Goal: Task Accomplishment & Management: Use online tool/utility

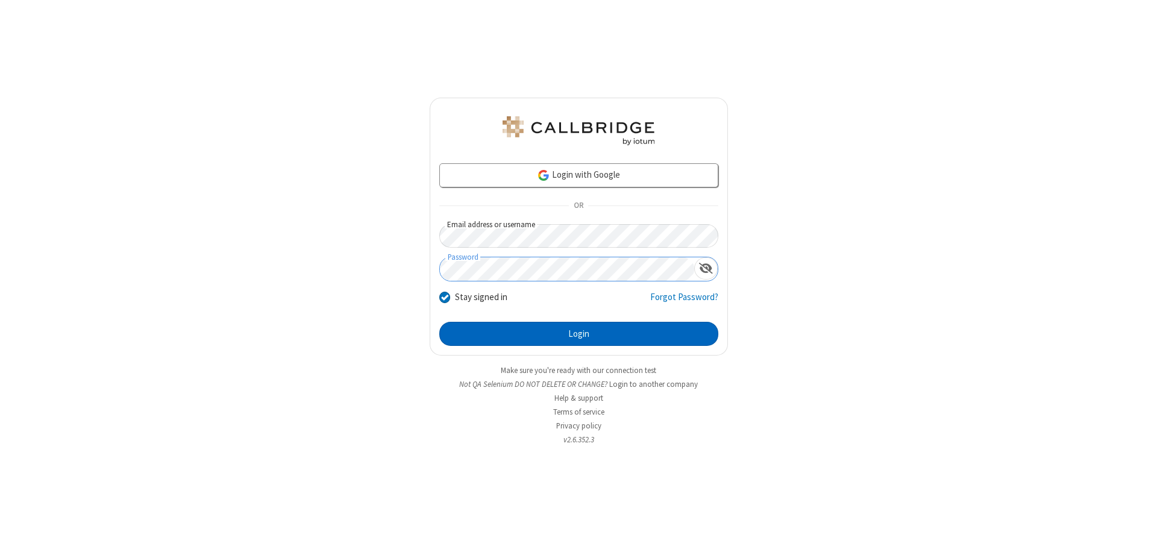
click at [579, 334] on button "Login" at bounding box center [578, 334] width 279 height 24
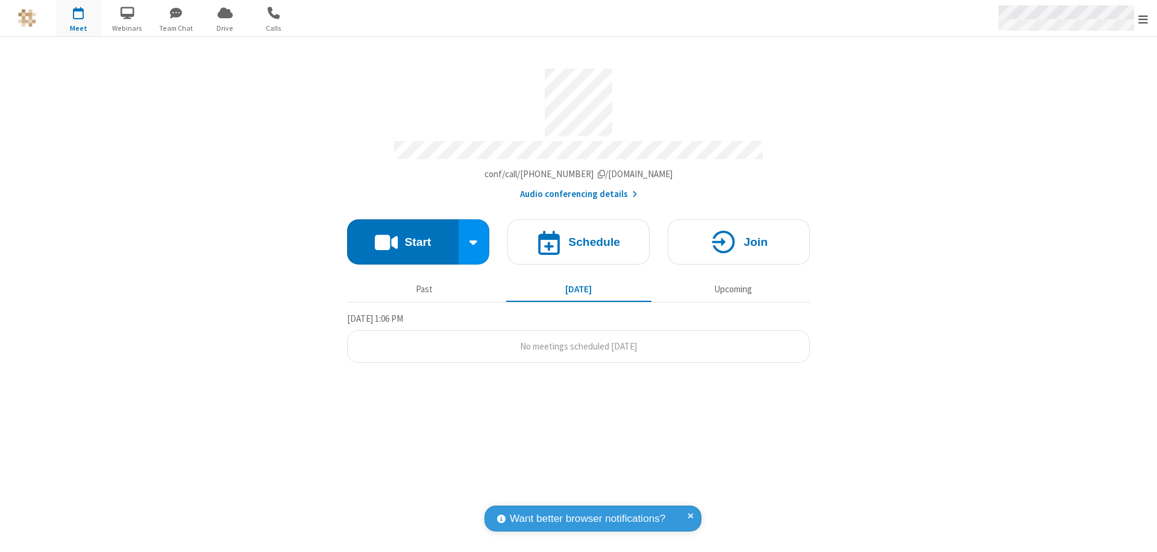
click at [1144, 19] on span "Open menu" at bounding box center [1144, 19] width 10 height 12
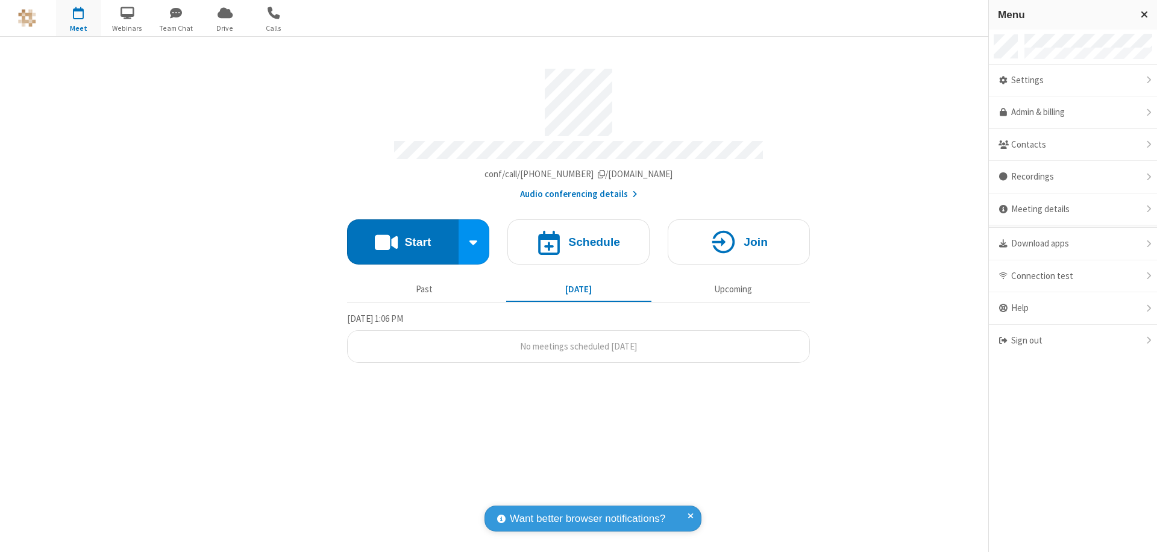
click at [225, 28] on span "Drive" at bounding box center [225, 28] width 45 height 11
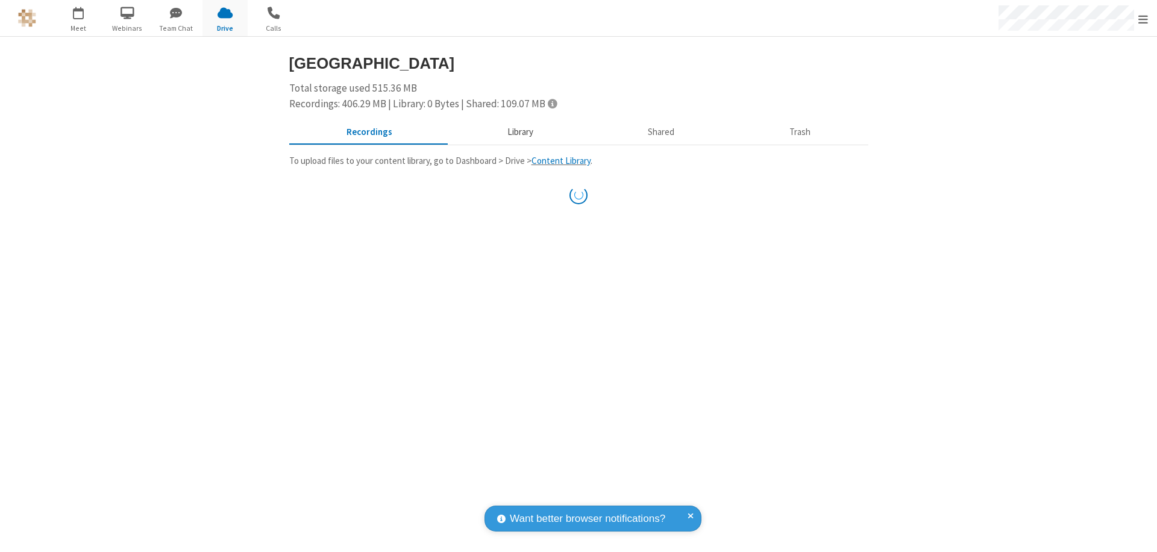
click at [518, 132] on button "Library" at bounding box center [520, 132] width 141 height 23
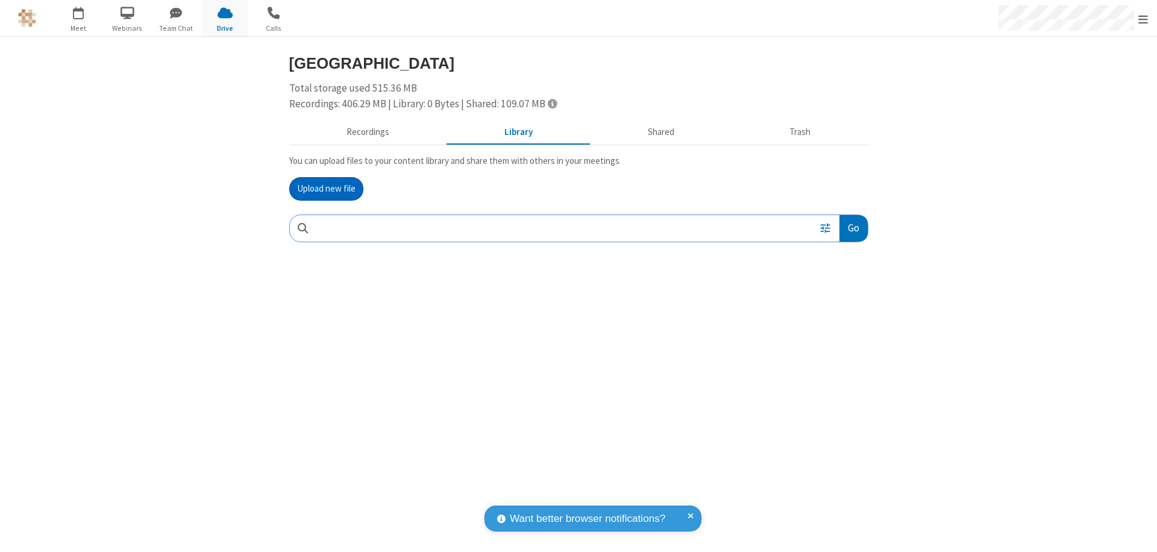
click at [326, 189] on button "Upload new file" at bounding box center [326, 189] width 74 height 24
